Goal: Register for event/course

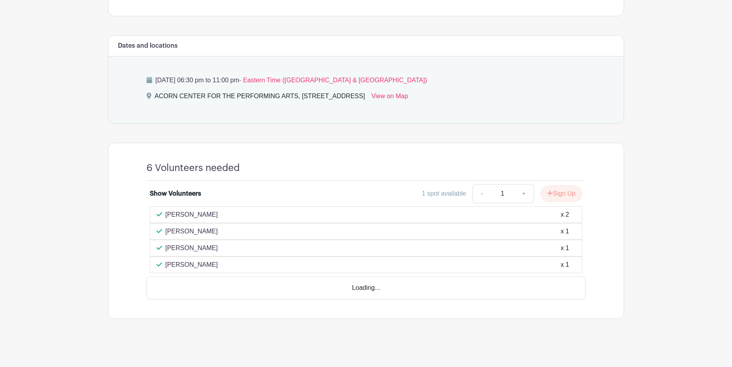
scroll to position [277, 0]
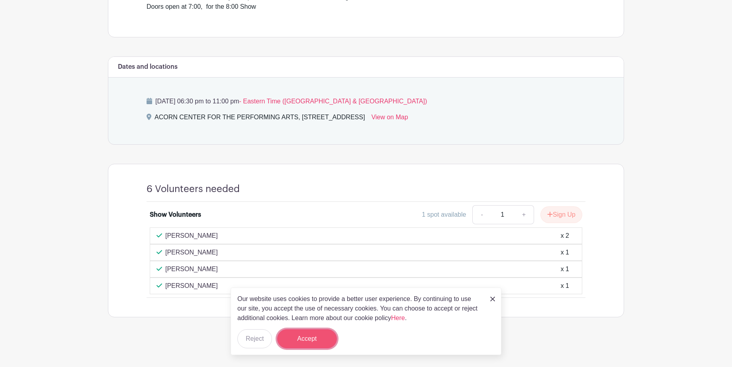
click at [293, 339] on button "Accept" at bounding box center [307, 339] width 60 height 19
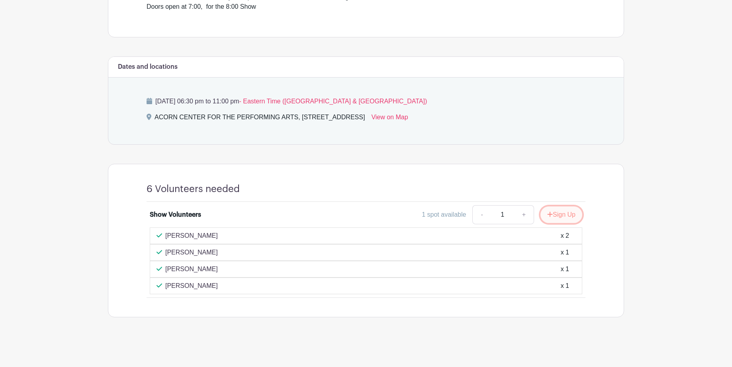
click at [567, 213] on button "Sign Up" at bounding box center [561, 215] width 42 height 17
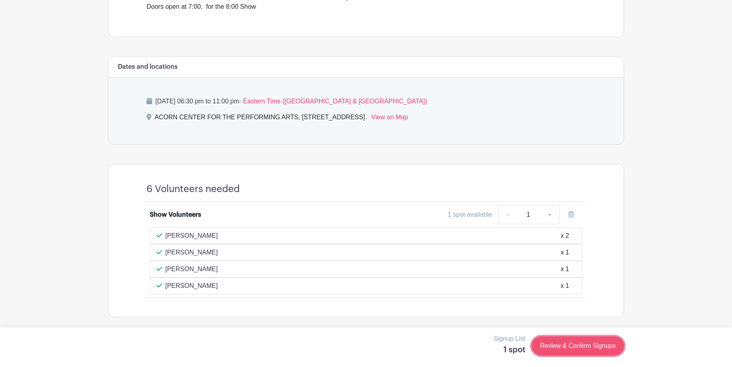
click at [580, 348] on link "Review & Confirm Signups" at bounding box center [577, 346] width 92 height 19
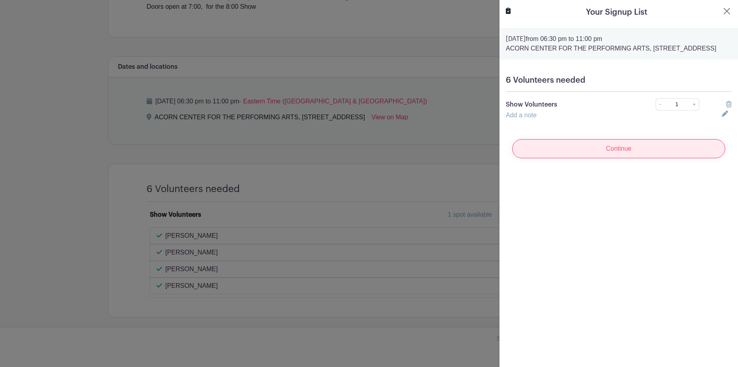
click at [594, 158] on input "Continue" at bounding box center [618, 148] width 213 height 19
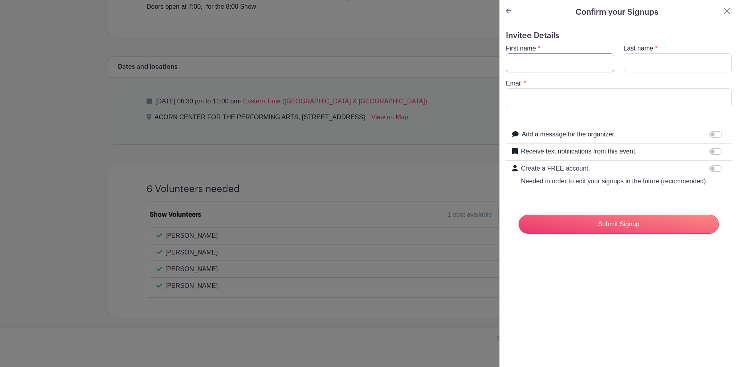
click at [537, 68] on input "First name" at bounding box center [560, 62] width 108 height 19
type input "[PERSON_NAME]"
type input "BUCKLAND"
type input "[EMAIL_ADDRESS][DOMAIN_NAME]"
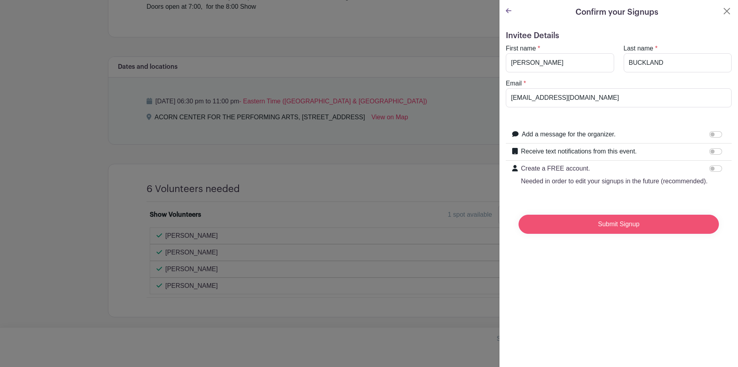
click at [594, 234] on input "Submit Signup" at bounding box center [618, 224] width 200 height 19
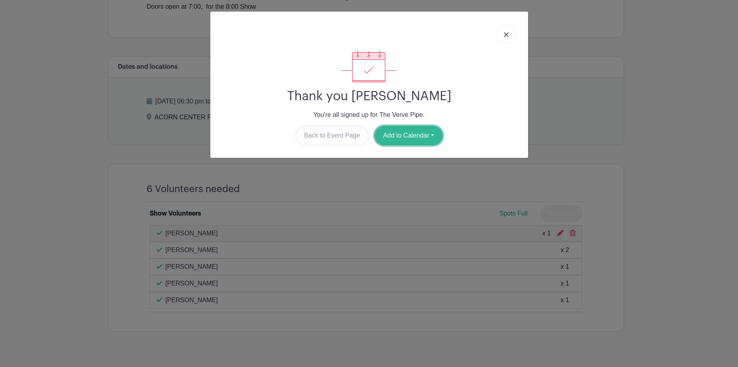
click at [400, 139] on button "Add to Calendar" at bounding box center [409, 135] width 68 height 19
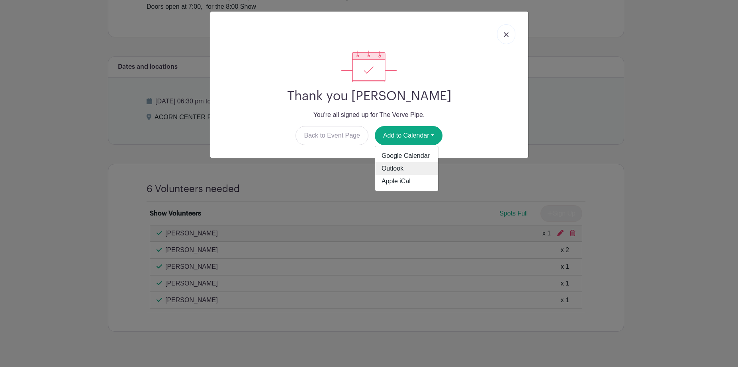
click at [404, 169] on link "Outlook" at bounding box center [406, 168] width 63 height 13
click at [508, 33] on img at bounding box center [506, 34] width 5 height 5
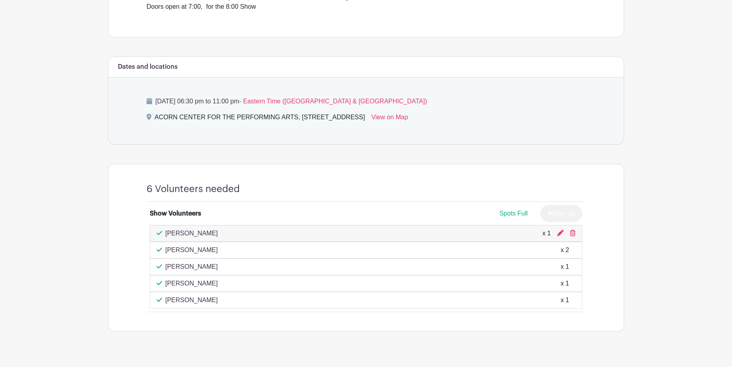
click at [71, 129] on main "Log In Sign Up for Free Acorn Events The Verve Pipe Created by [PERSON_NAME] Co…" at bounding box center [366, 52] width 732 height 659
